Goal: Navigation & Orientation: Find specific page/section

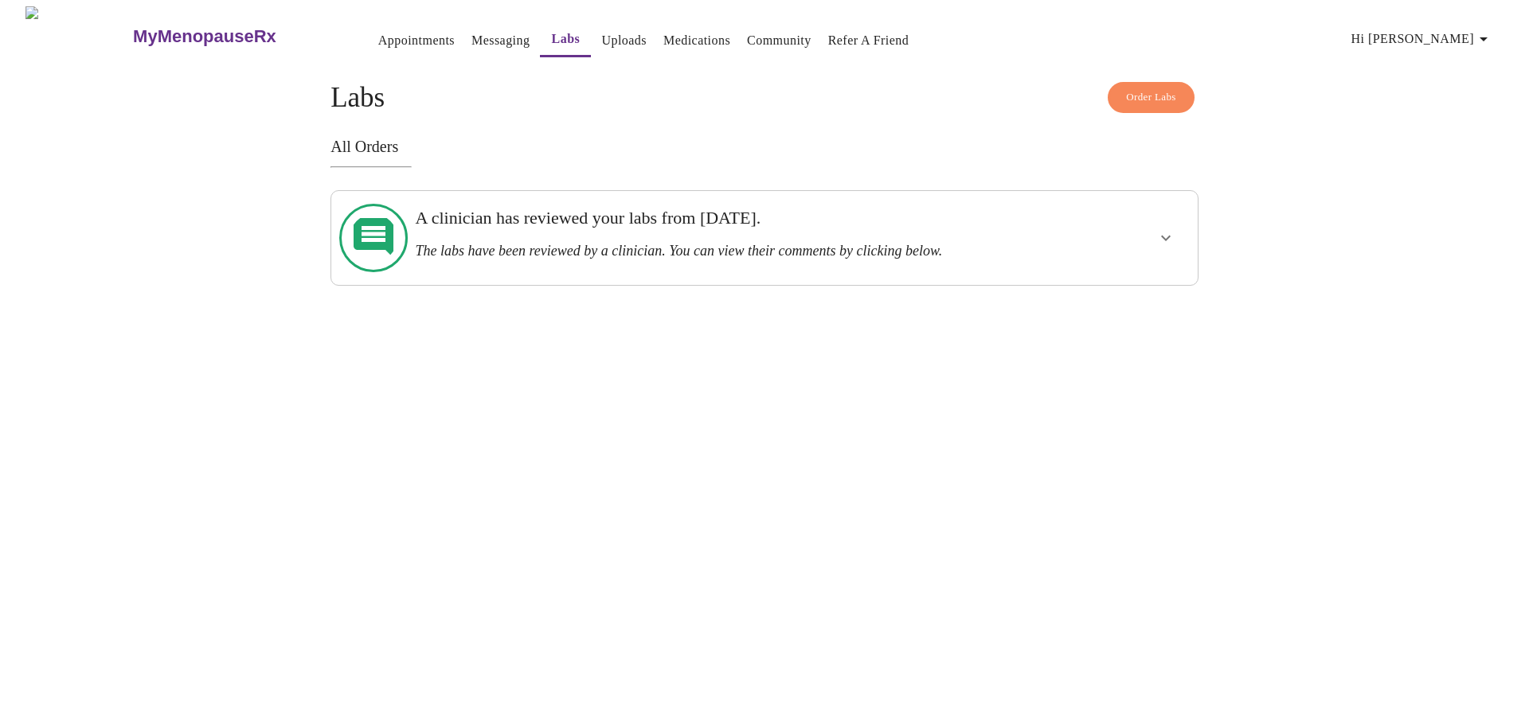
click at [1141, 233] on div at bounding box center [1120, 237] width 143 height 81
click at [1178, 225] on button "show more" at bounding box center [1166, 238] width 38 height 38
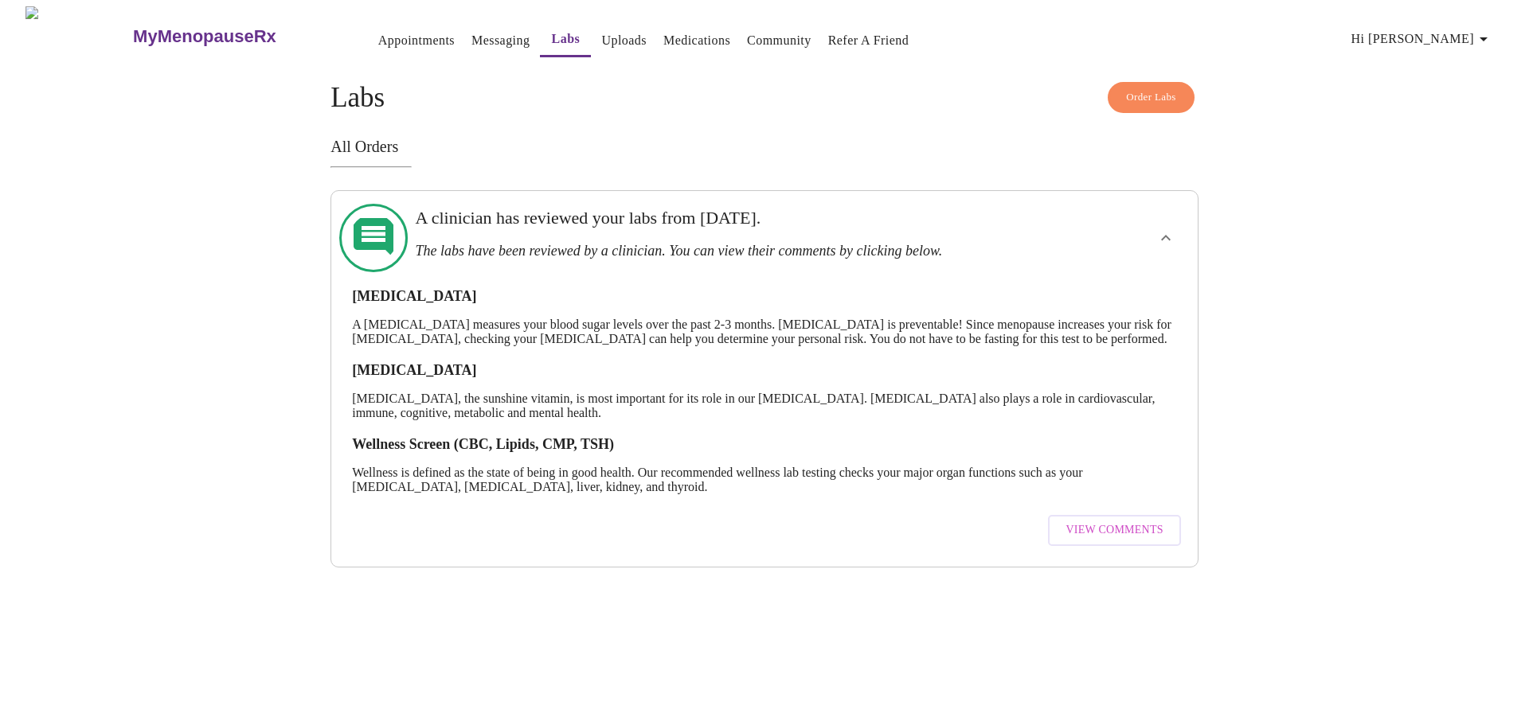
click at [1109, 541] on span "View Comments" at bounding box center [1113, 531] width 97 height 20
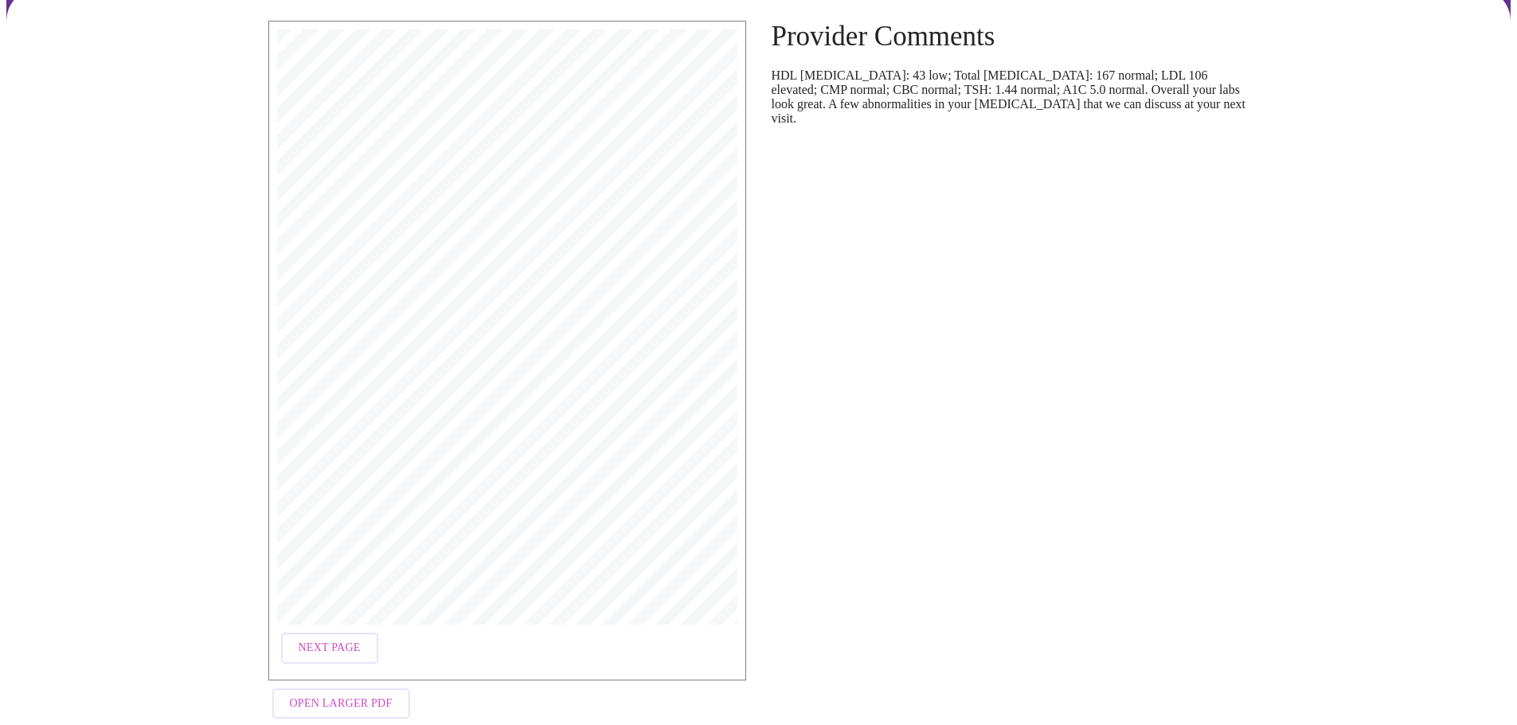
scroll to position [155, 0]
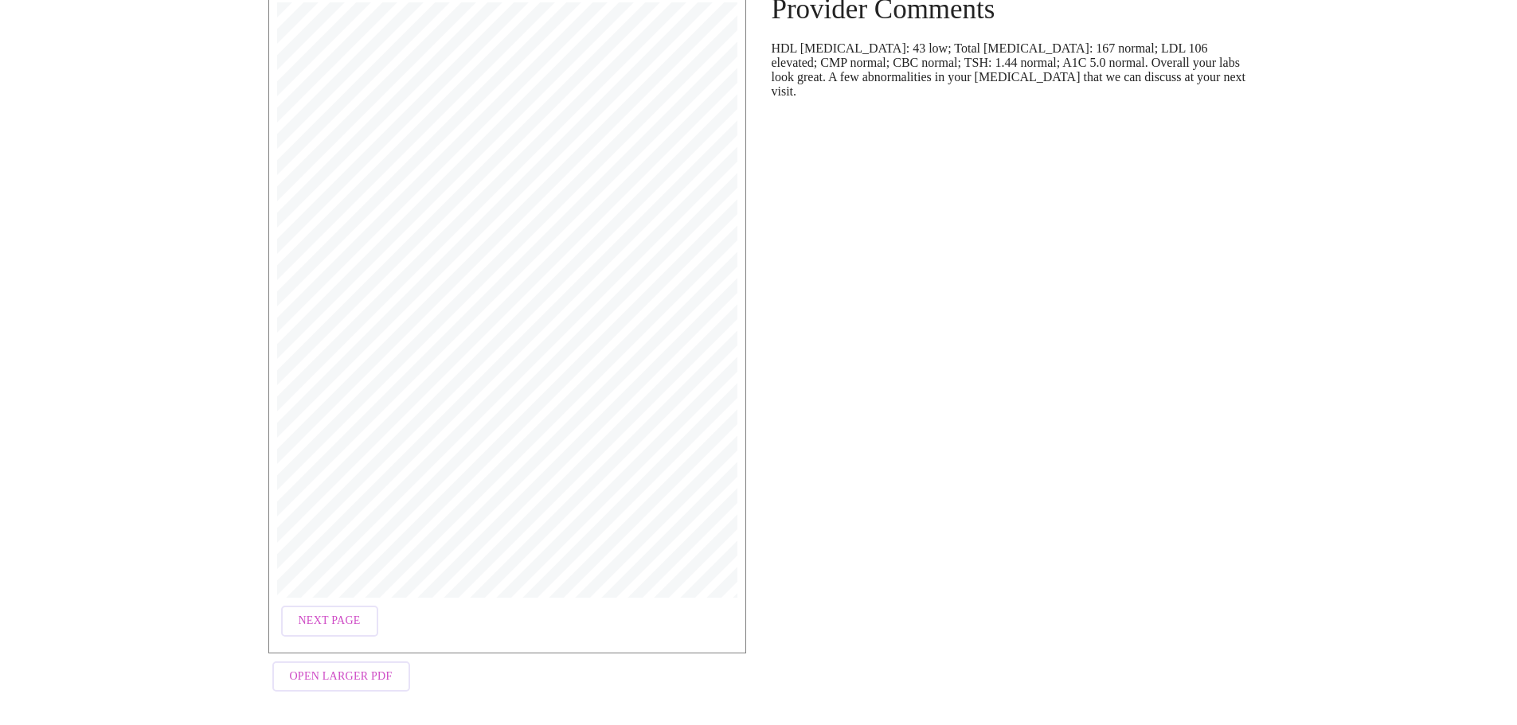
click at [319, 611] on span "Next Page" at bounding box center [330, 621] width 62 height 20
click at [444, 621] on span "Next Page" at bounding box center [460, 621] width 62 height 20
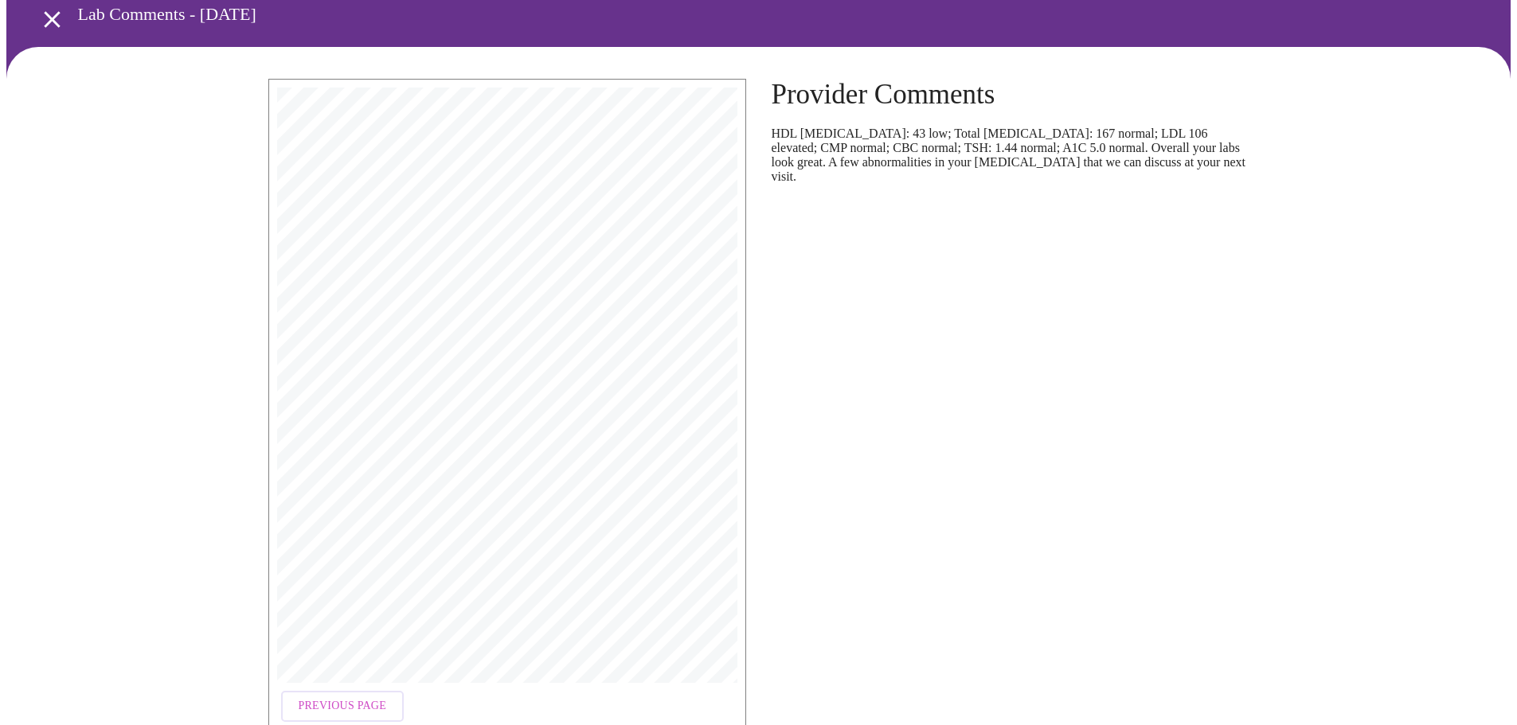
scroll to position [0, 0]
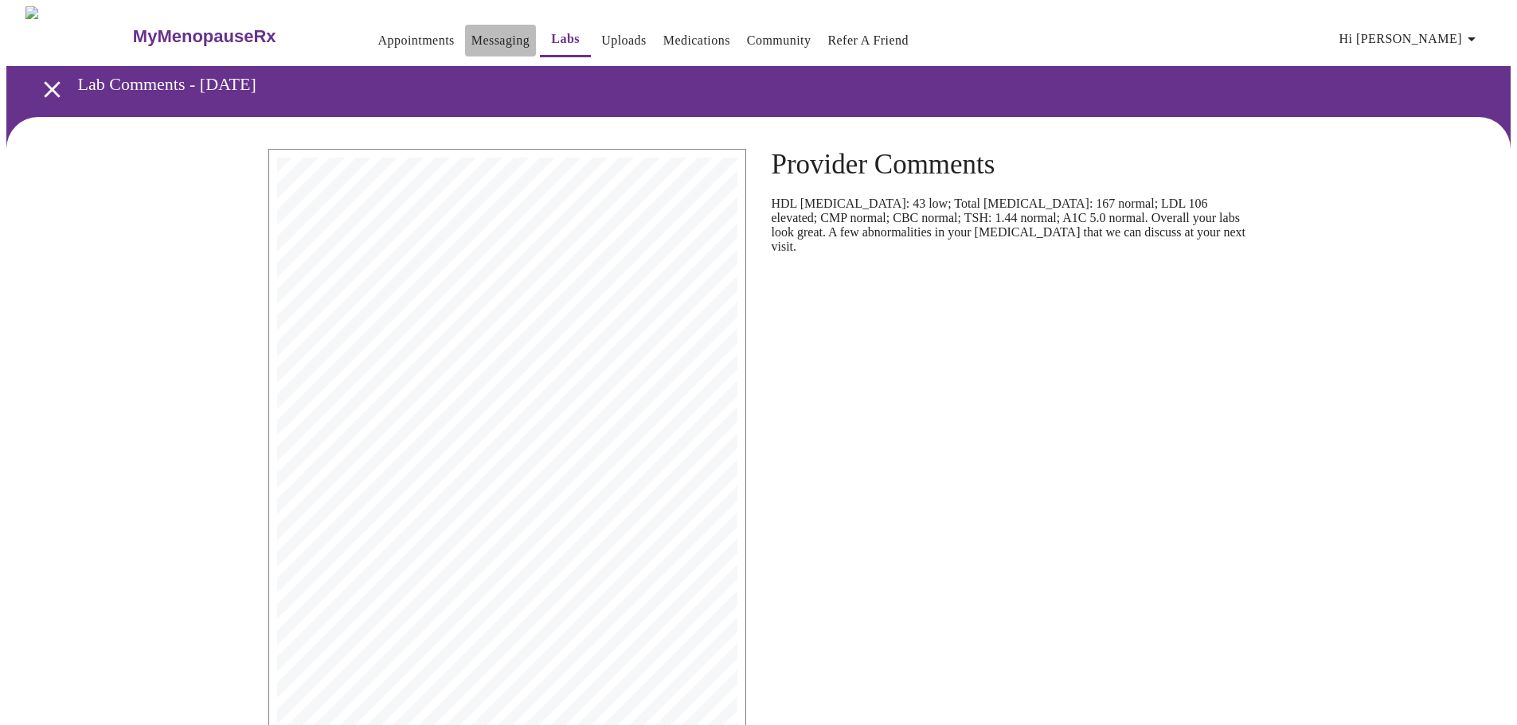
click at [481, 34] on link "Messaging" at bounding box center [500, 40] width 58 height 22
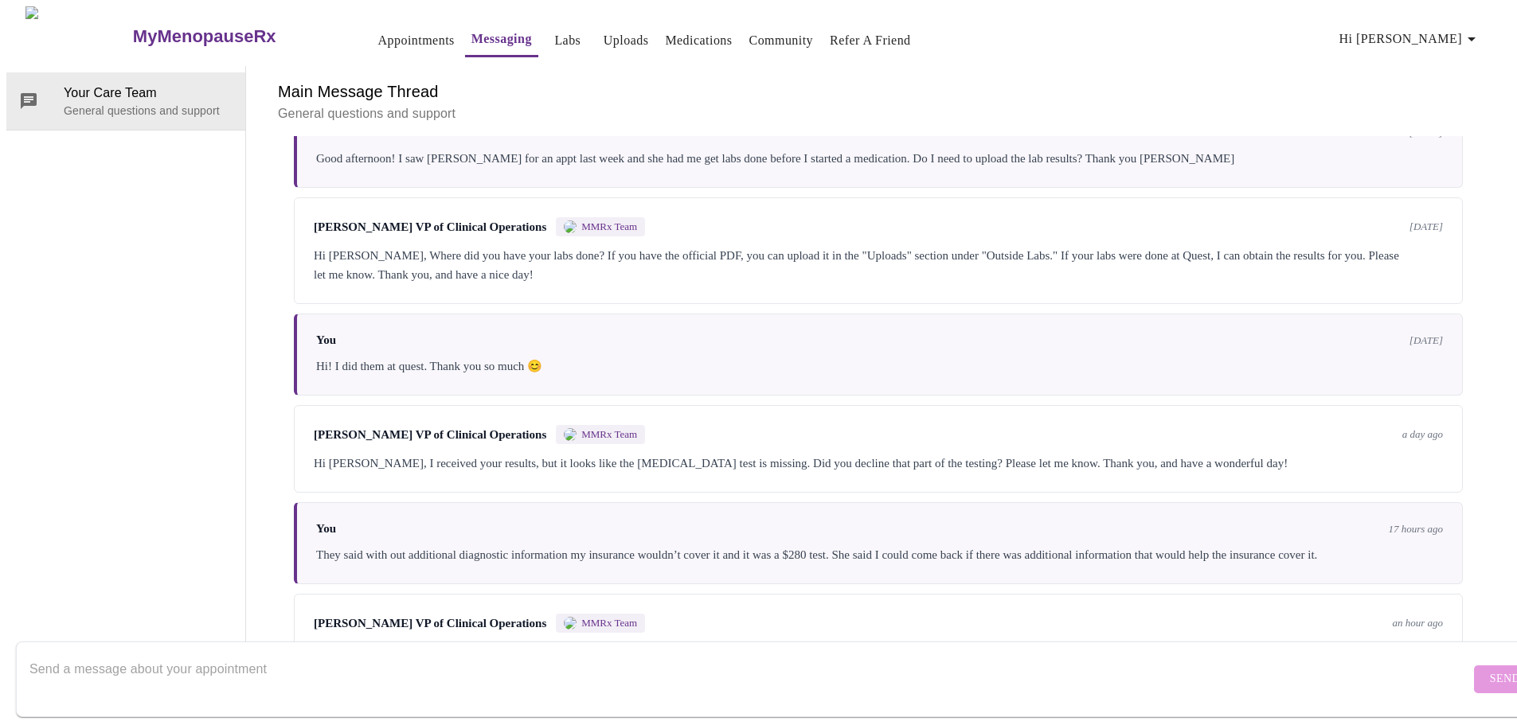
scroll to position [572, 0]
